Goal: Transaction & Acquisition: Download file/media

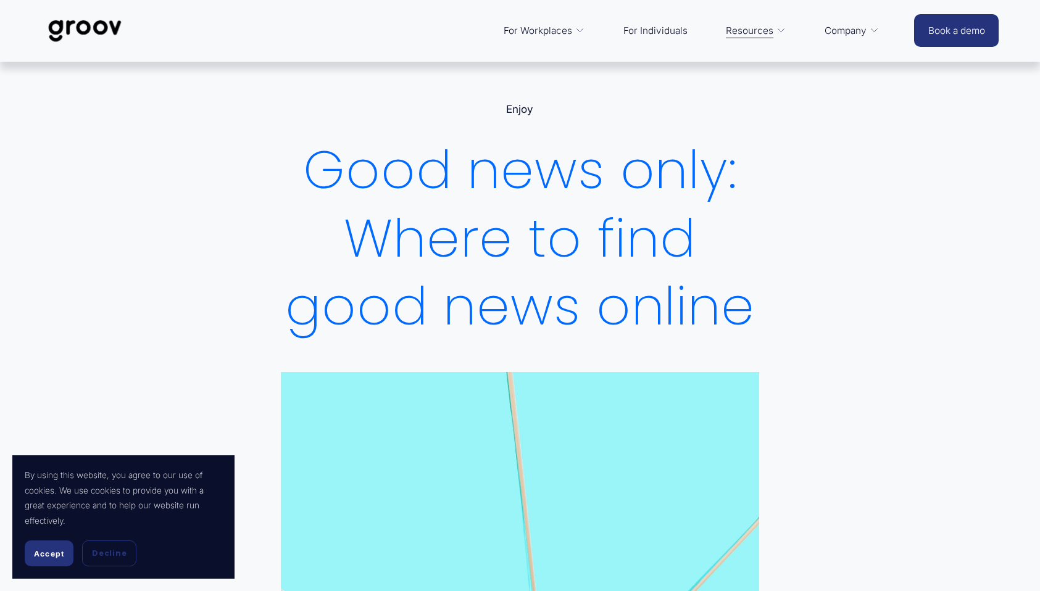
click at [653, 37] on link "For Individuals" at bounding box center [655, 31] width 77 height 30
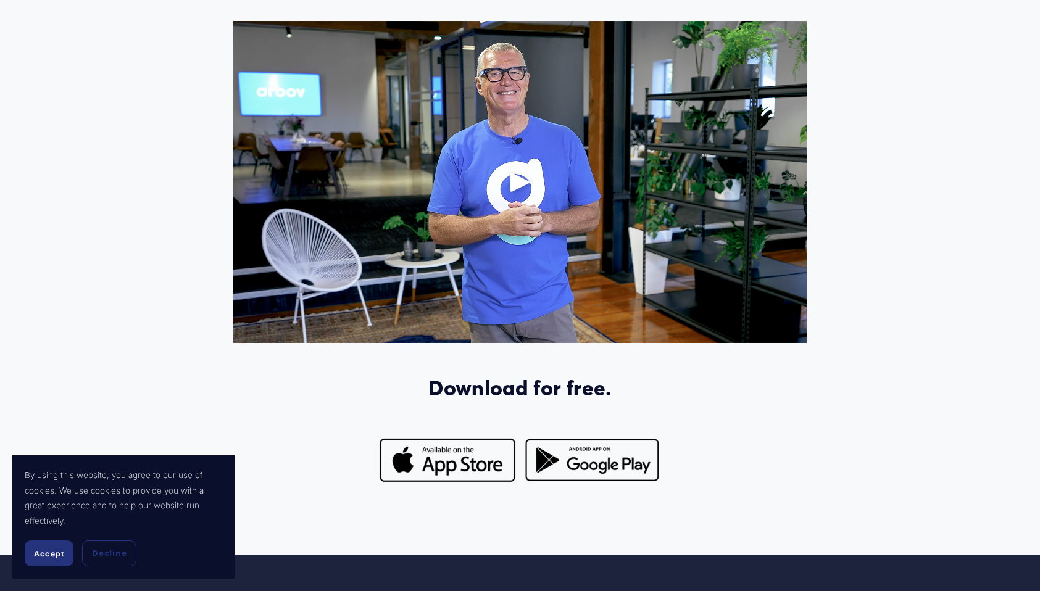
scroll to position [942, 0]
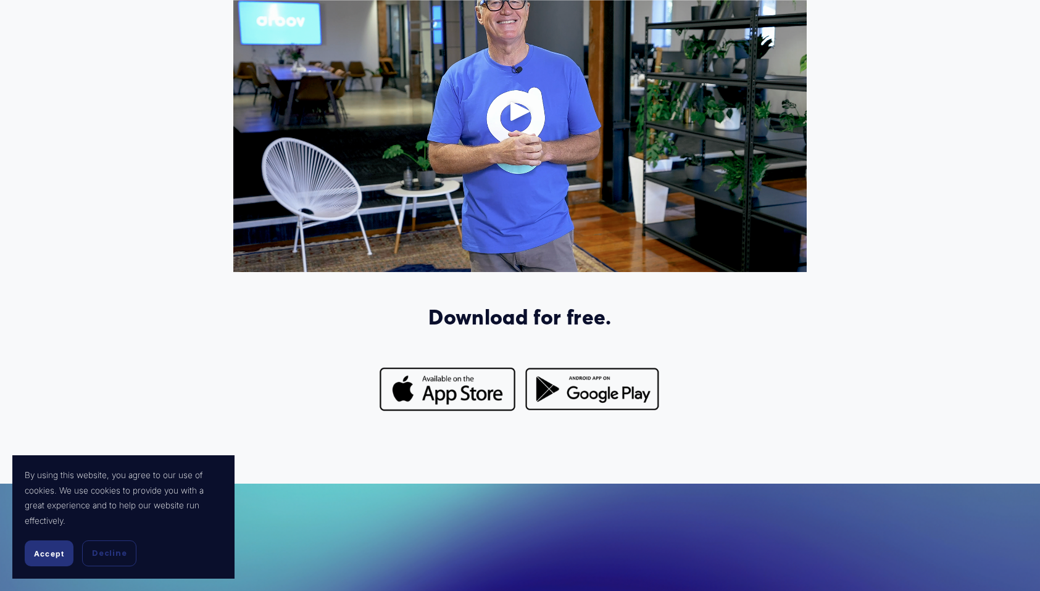
click at [520, 115] on div "Play" at bounding box center [521, 111] width 30 height 30
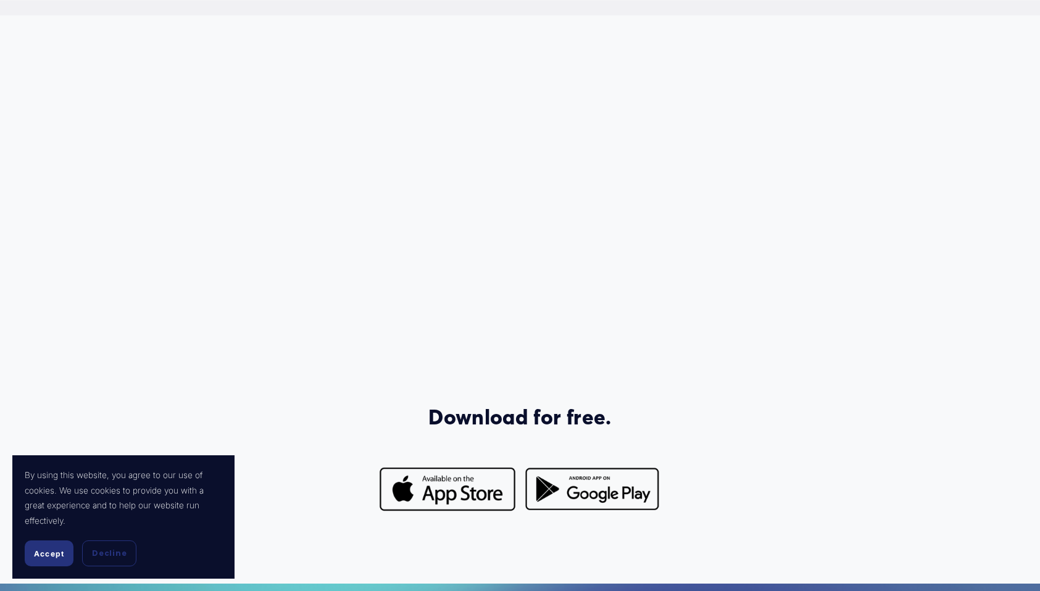
scroll to position [841, 0]
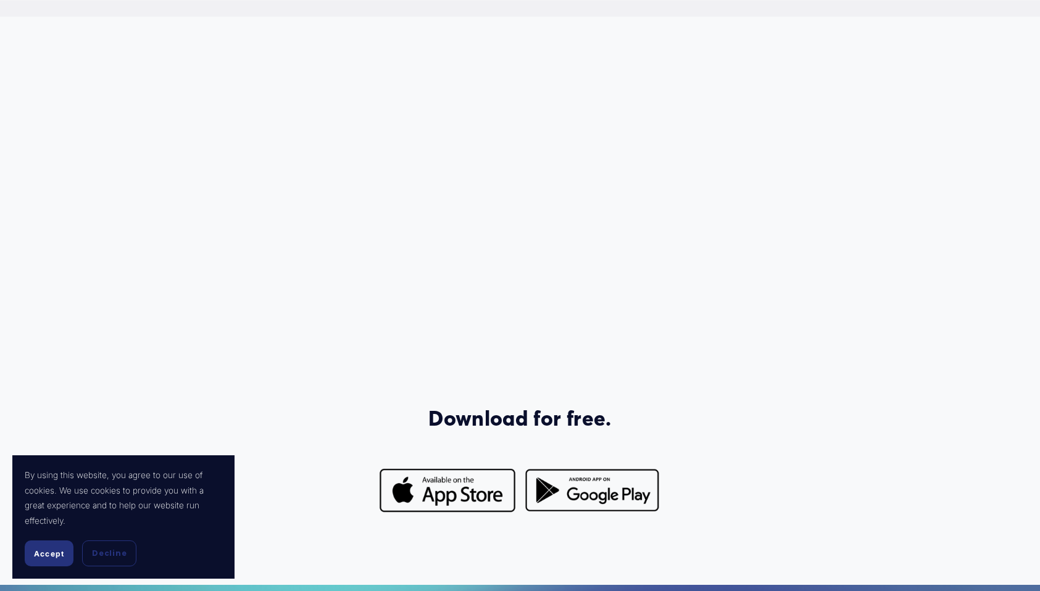
click at [912, 215] on div "Download for free." at bounding box center [520, 301] width 1040 height 500
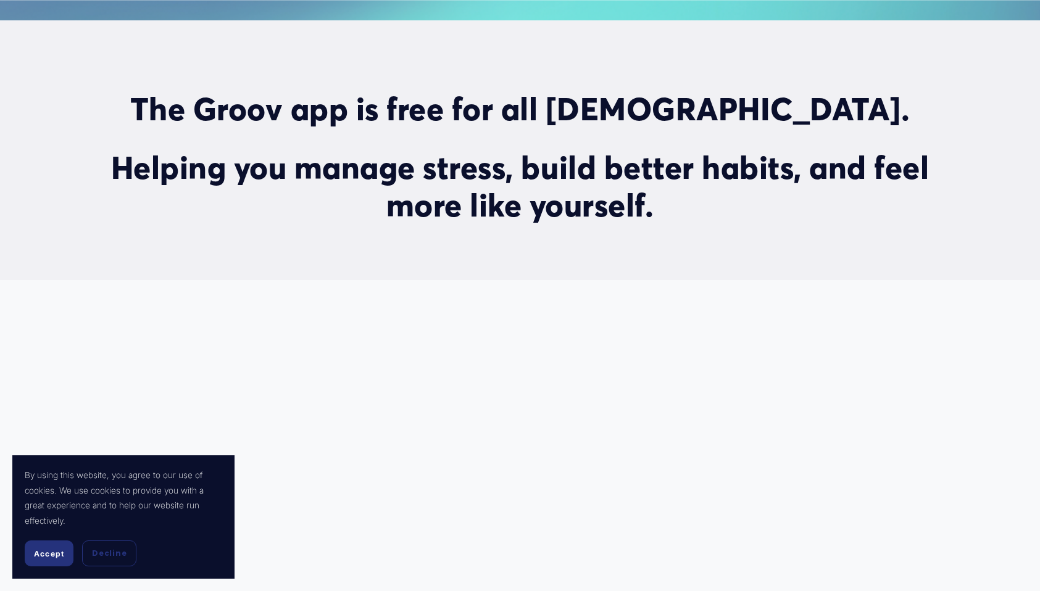
scroll to position [503, 0]
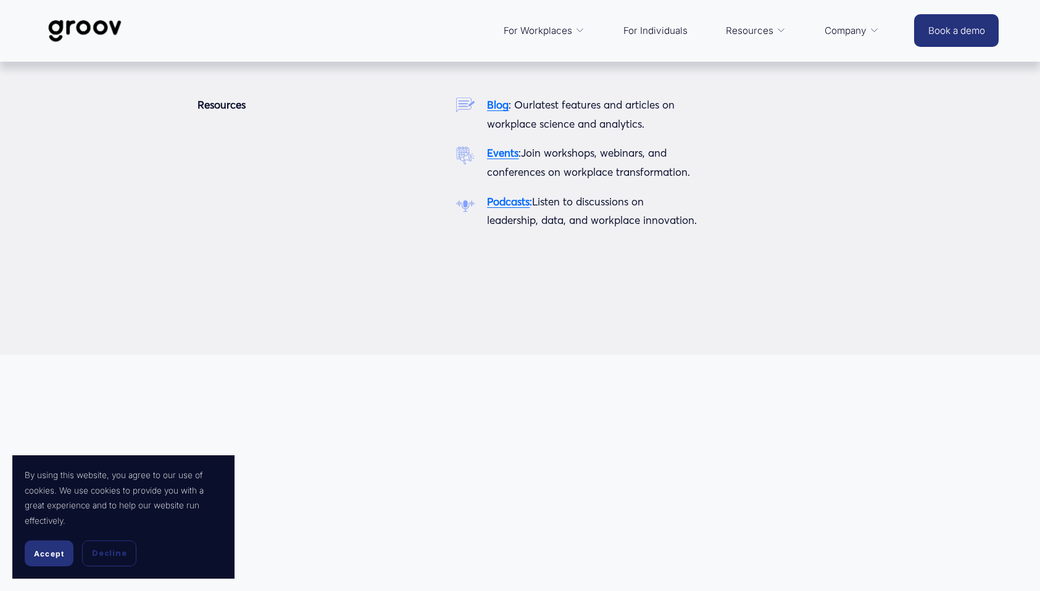
click at [737, 31] on span "Resources" at bounding box center [750, 30] width 48 height 17
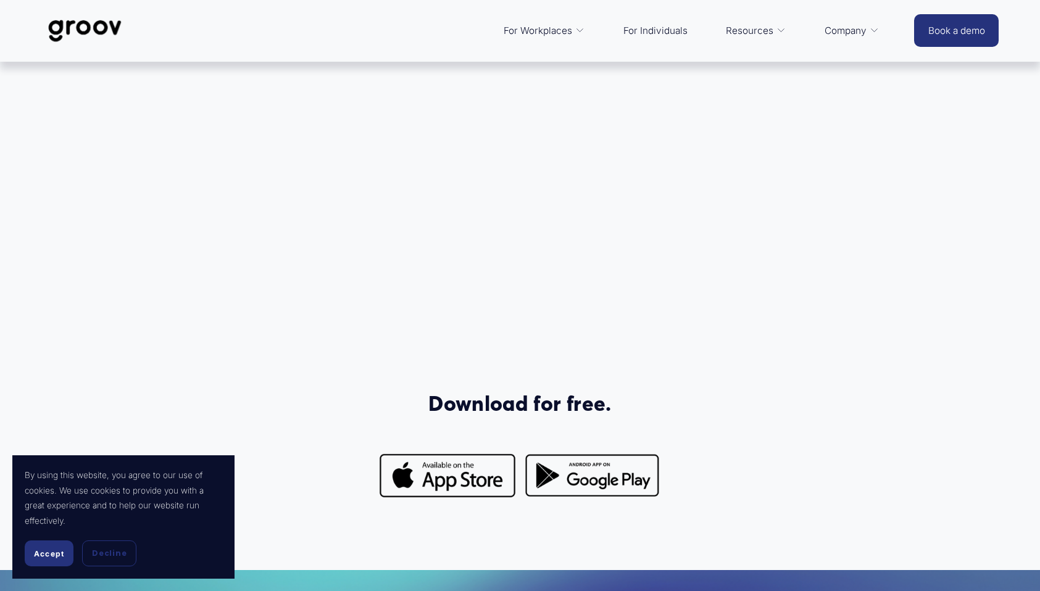
scroll to position [855, 0]
click at [453, 490] on div at bounding box center [447, 477] width 138 height 49
